Goal: Task Accomplishment & Management: Use online tool/utility

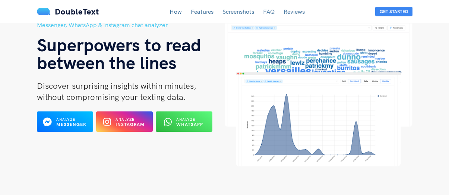
scroll to position [39, 0]
click at [188, 127] on b "WhatsApp" at bounding box center [189, 125] width 27 height 6
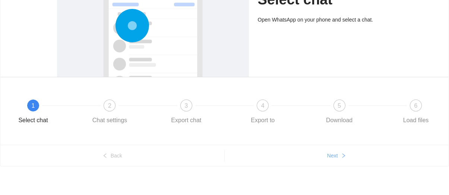
scroll to position [105, 0]
click at [332, 155] on span "Next" at bounding box center [332, 156] width 11 height 8
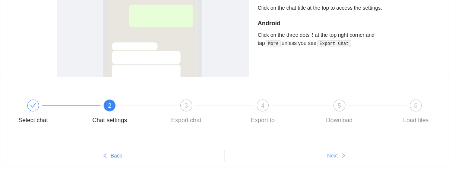
click at [332, 155] on span "Next" at bounding box center [332, 156] width 11 height 8
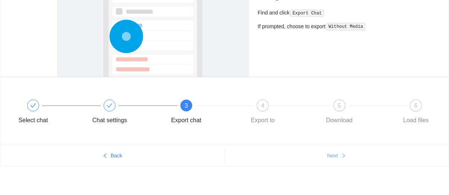
click at [332, 155] on span "Next" at bounding box center [332, 156] width 11 height 8
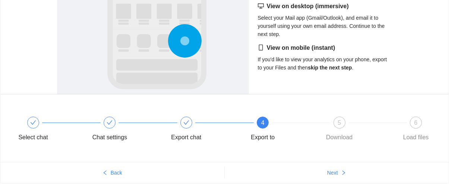
scroll to position [88, 0]
click at [345, 166] on ul "Back Next" at bounding box center [224, 172] width 448 height 21
click at [343, 168] on button "Next" at bounding box center [336, 173] width 224 height 12
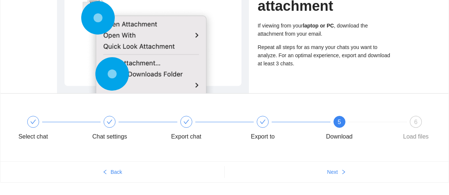
scroll to position [87, 0]
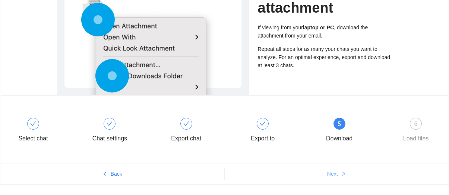
click at [340, 173] on button "Next" at bounding box center [336, 174] width 224 height 12
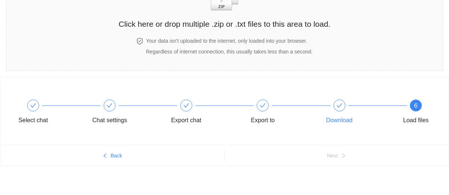
scroll to position [0, 0]
click at [334, 167] on div "Select chat Chat settings Export chat Export to Download 6 Load files Back Next" at bounding box center [224, 136] width 449 height 118
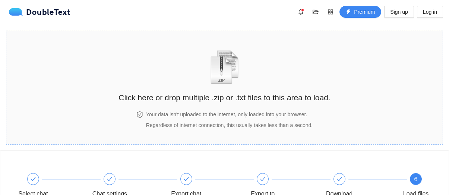
click at [211, 82] on img "zipOrTextIcon" at bounding box center [224, 67] width 35 height 34
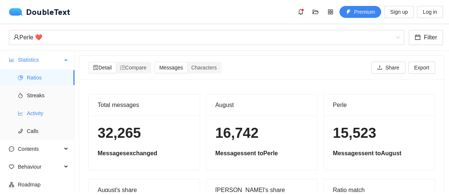
click at [50, 113] on span "Activity" at bounding box center [48, 113] width 42 height 15
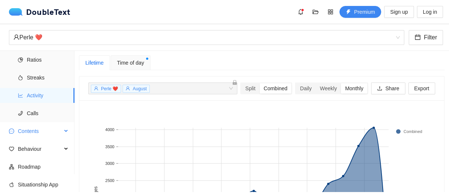
scroll to position [18, 0]
click at [49, 150] on span "Behaviour" at bounding box center [40, 149] width 44 height 15
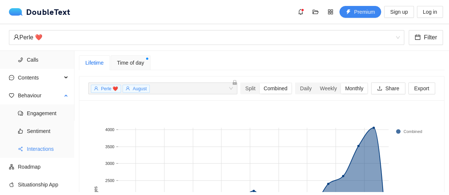
scroll to position [71, 0]
click at [49, 132] on span "Sentiment" at bounding box center [48, 131] width 42 height 15
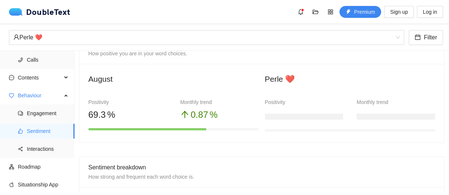
scroll to position [64, 0]
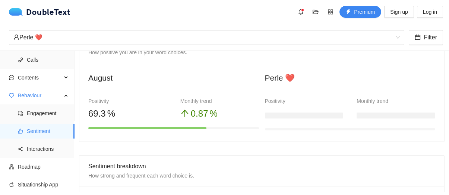
click at [308, 101] on div "Positivity" at bounding box center [304, 101] width 79 height 8
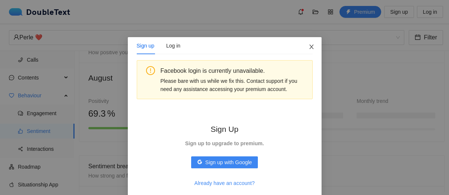
click at [312, 48] on icon "close" at bounding box center [311, 47] width 6 height 6
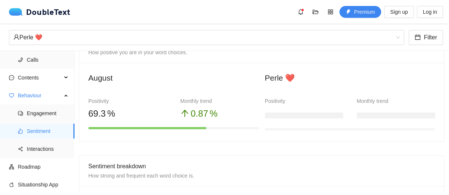
click at [303, 103] on div "Positivity" at bounding box center [304, 101] width 79 height 8
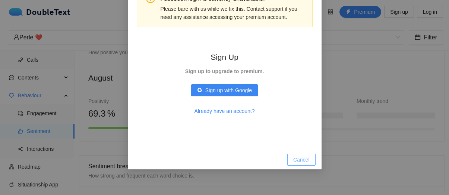
click at [296, 157] on span "Cancel" at bounding box center [301, 160] width 16 height 8
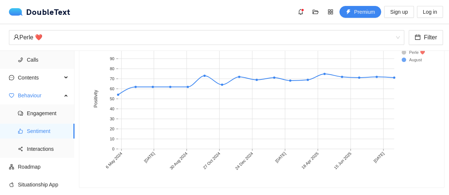
scroll to position [452, 0]
click at [49, 154] on span "Interactions" at bounding box center [48, 149] width 42 height 15
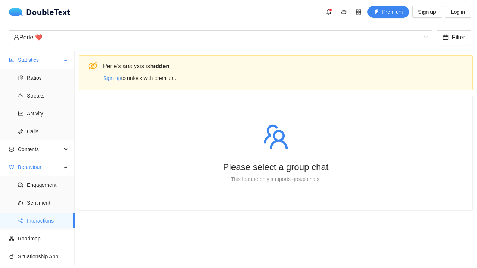
click at [45, 61] on span "Statistics" at bounding box center [40, 59] width 44 height 15
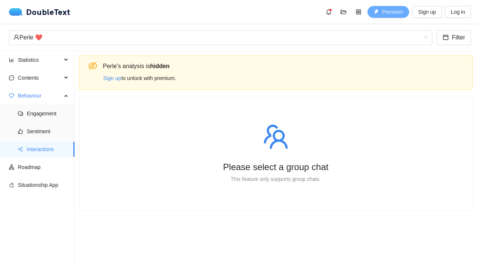
click at [377, 17] on button "Premium" at bounding box center [388, 12] width 42 height 12
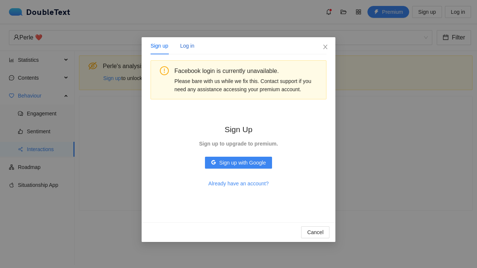
click at [186, 42] on div "Log in" at bounding box center [187, 46] width 14 height 8
click at [164, 48] on div "Sign up" at bounding box center [158, 46] width 17 height 8
click at [323, 48] on icon "close" at bounding box center [325, 47] width 6 height 6
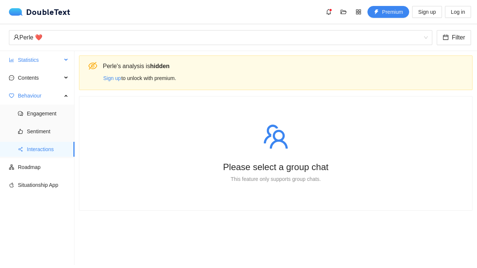
click at [34, 62] on span "Statistics" at bounding box center [40, 59] width 44 height 15
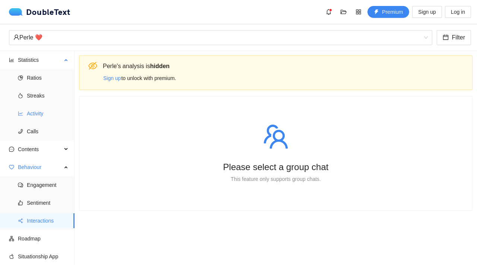
click at [42, 111] on span "Activity" at bounding box center [48, 113] width 42 height 15
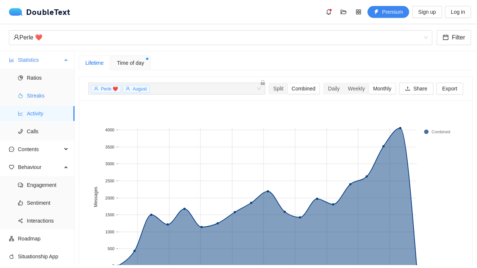
click at [44, 96] on span "Streaks" at bounding box center [48, 95] width 42 height 15
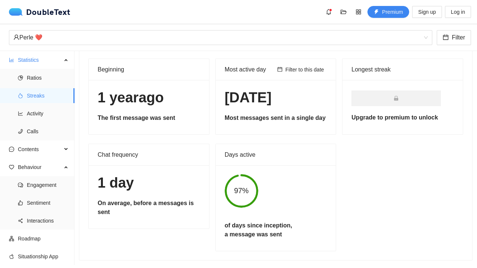
scroll to position [30, 0]
click at [265, 114] on h5 "Most messages sent in a single day" at bounding box center [275, 118] width 102 height 9
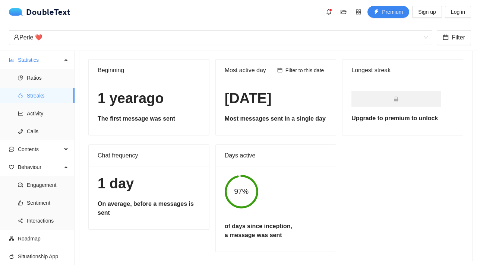
scroll to position [0, 0]
click at [45, 150] on span "Contents" at bounding box center [40, 149] width 44 height 15
click at [42, 185] on span "Emojis" at bounding box center [48, 185] width 42 height 15
